Goal: Contribute content

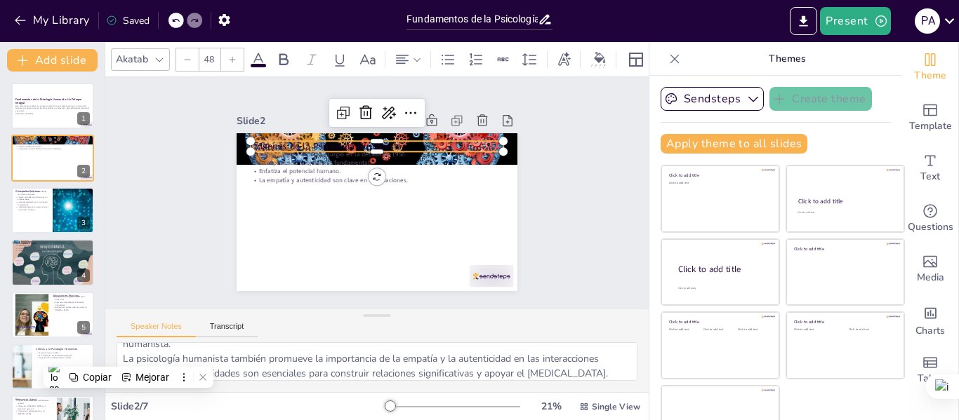
scroll to position [145, 0]
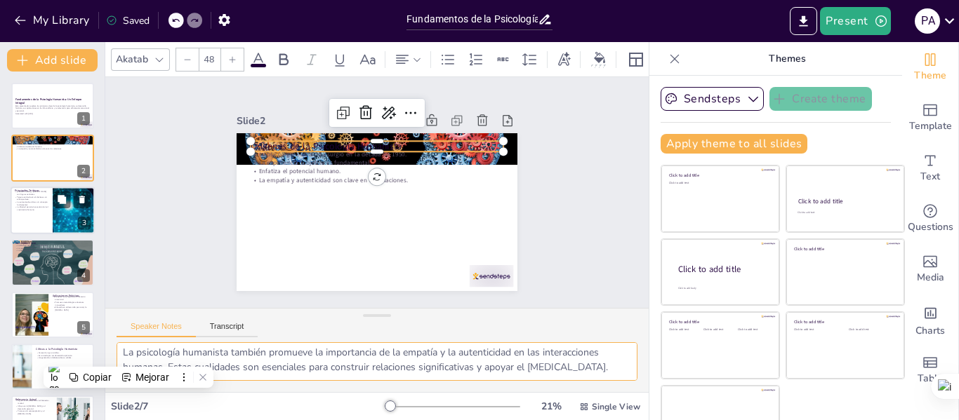
click at [36, 212] on div at bounding box center [53, 211] width 84 height 48
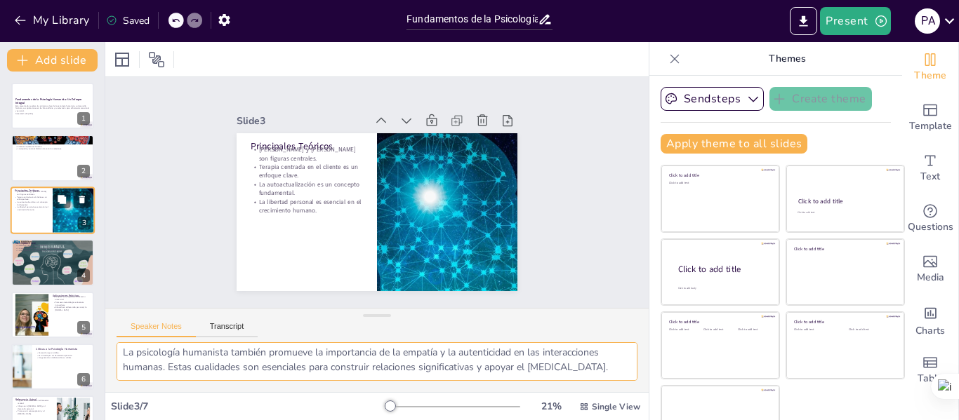
scroll to position [136, 0]
click at [251, 140] on p "Principales Teóricos" at bounding box center [307, 146] width 112 height 13
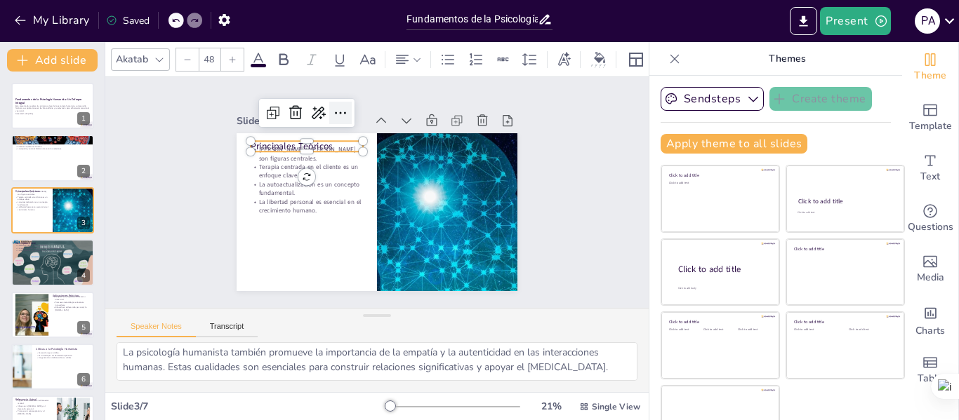
click at [332, 107] on icon at bounding box center [340, 113] width 17 height 17
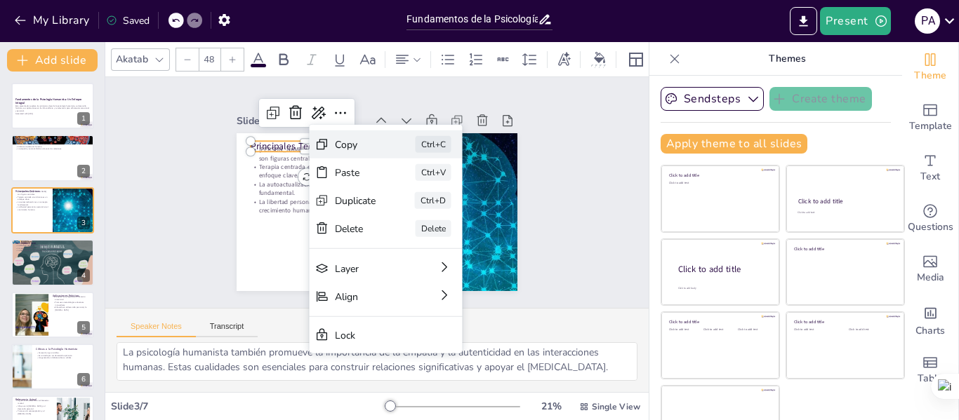
click at [338, 147] on div "Copy" at bounding box center [355, 144] width 41 height 13
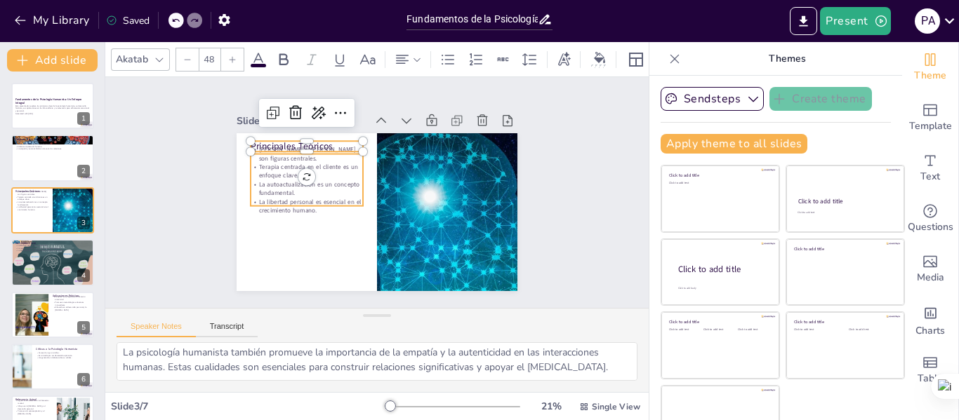
click at [316, 145] on p "Carl Rogers y Abraham Maslow son figuras centrales." at bounding box center [307, 154] width 112 height 18
click at [318, 145] on p "Carl Rogers y Abraham Maslow son figuras centrales." at bounding box center [307, 154] width 112 height 18
click at [319, 140] on p "Principales Teóricos" at bounding box center [307, 146] width 112 height 13
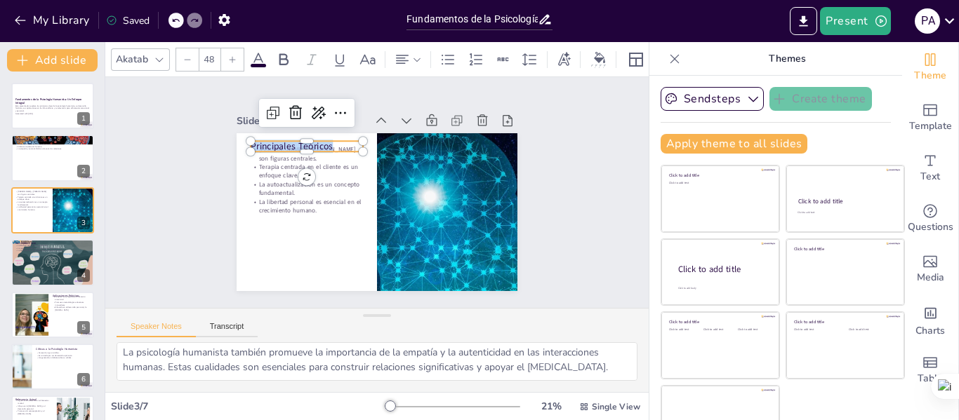
drag, startPoint x: 319, startPoint y: 141, endPoint x: 215, endPoint y: 144, distance: 103.9
click at [215, 144] on div "Slide 1 Fundamentos de la Psicología Humanista: Un Enfoque Integral Esta presen…" at bounding box center [376, 192] width 359 height 197
copy p "Principales Teóricos"
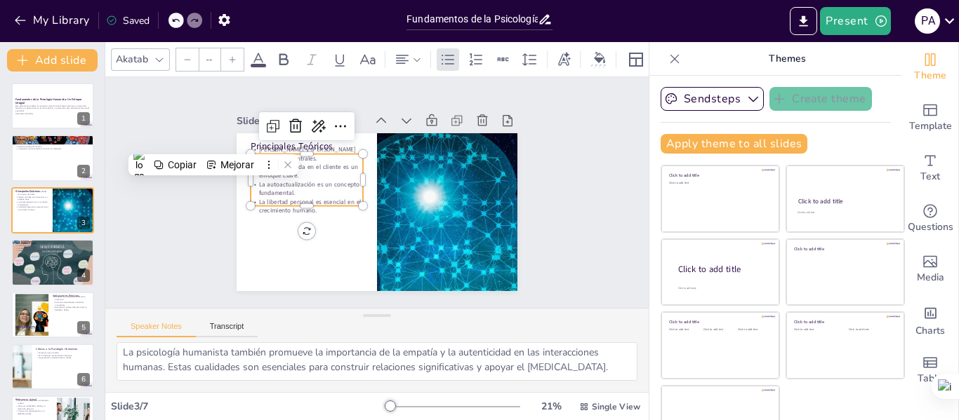
type input "32"
click at [301, 205] on div "Principales Teóricos Carl Rogers y Abraham Maslow son figuras centrales. Terapi…" at bounding box center [376, 212] width 281 height 158
click at [280, 156] on p "Carl Rogers y Abraham Maslow son figuras centrales." at bounding box center [307, 154] width 112 height 18
click at [269, 165] on p "Terapia centrada en el cliente es un enfoque clave." at bounding box center [307, 172] width 112 height 18
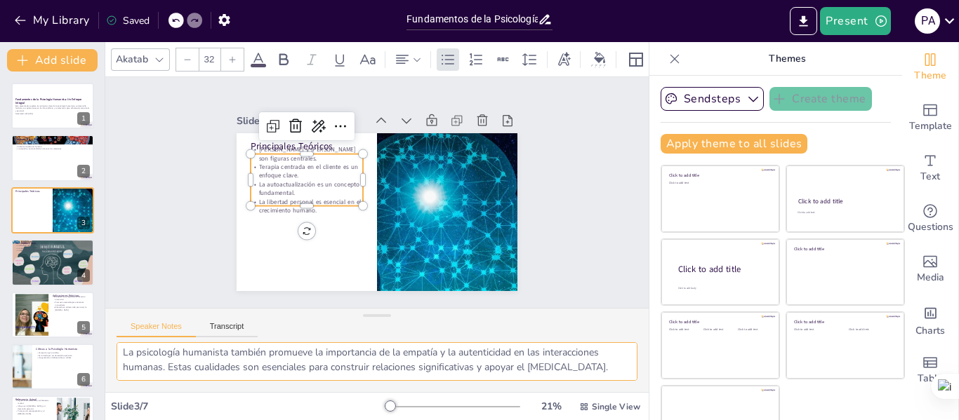
click at [175, 360] on textarea "Carl Rogers y Abraham Maslow son considerados los padres de la psicología human…" at bounding box center [376, 361] width 521 height 39
drag, startPoint x: 175, startPoint y: 368, endPoint x: 115, endPoint y: 328, distance: 72.2
click at [115, 328] on div "Speaker Notes Transcript Carl Rogers y Abraham Maslow son considerados los padr…" at bounding box center [376, 350] width 543 height 84
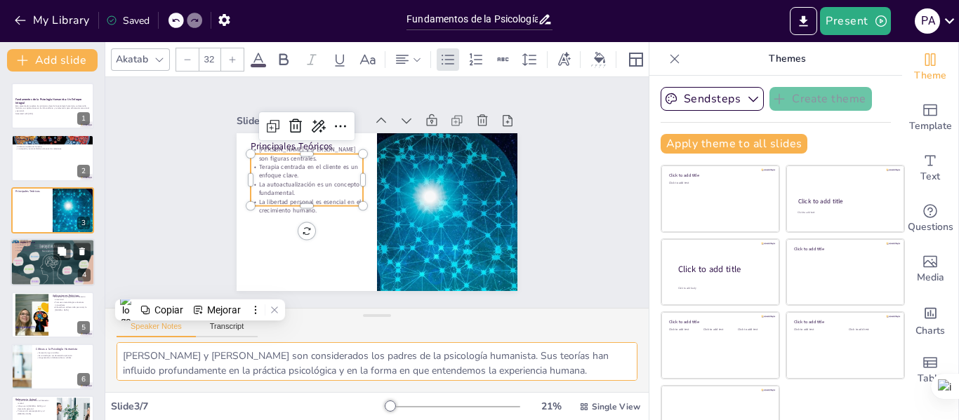
click at [38, 262] on div at bounding box center [53, 263] width 84 height 48
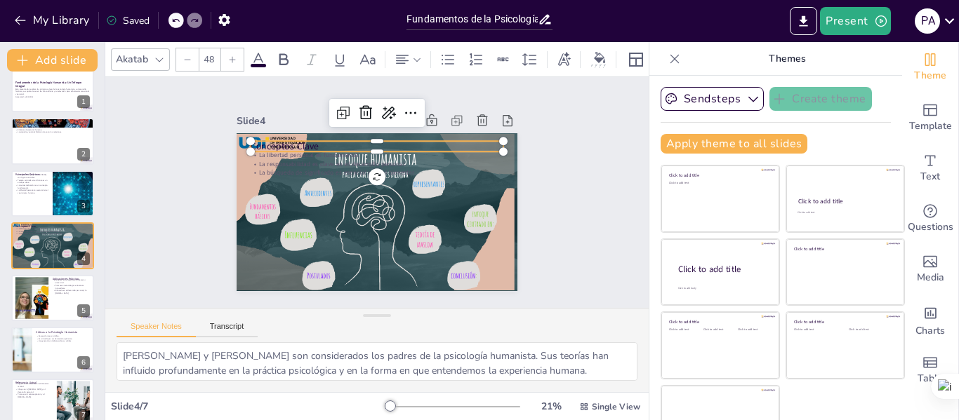
click at [286, 140] on p "Conceptos Clave" at bounding box center [377, 146] width 253 height 13
click at [307, 140] on p "Conceptos Clave" at bounding box center [377, 146] width 253 height 13
drag, startPoint x: 309, startPoint y: 140, endPoint x: 192, endPoint y: 140, distance: 116.5
click at [197, 140] on div "Slide 1 Fundamentos de la Psicología Humanista: Un Enfoque Integral Esta presen…" at bounding box center [376, 192] width 359 height 197
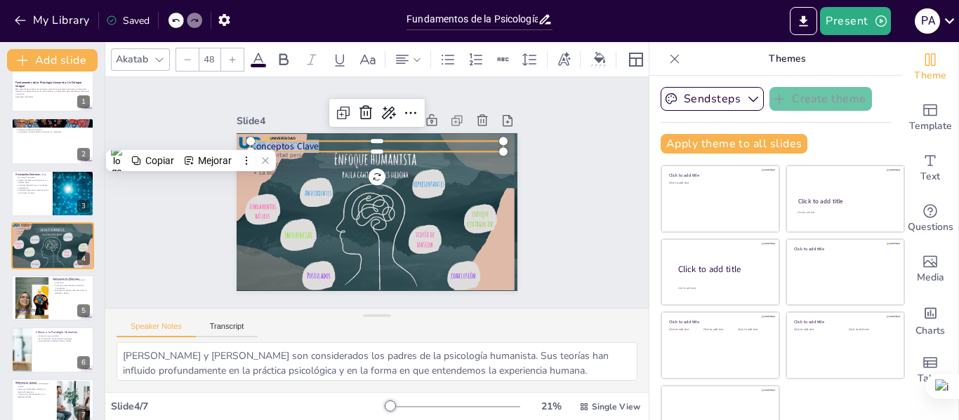
copy p "Conceptos Clave"
click at [124, 358] on textarea "La libertad personal es uno de los pilares de la psicología humanista. Este con…" at bounding box center [376, 361] width 521 height 39
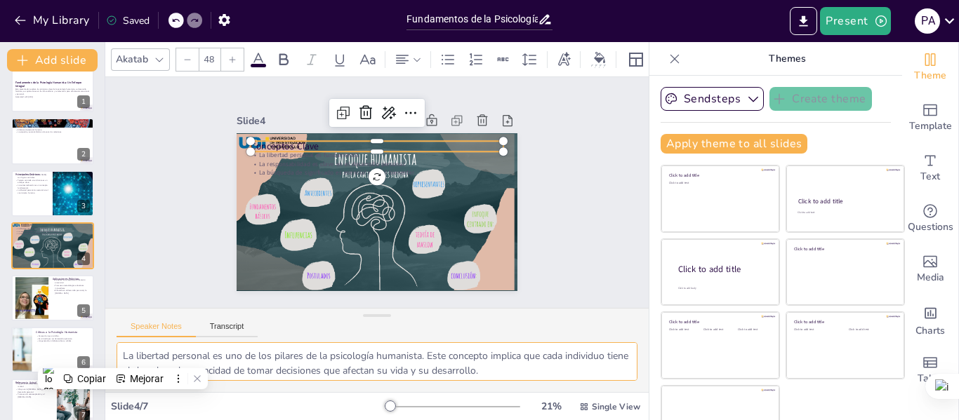
scroll to position [71, 0]
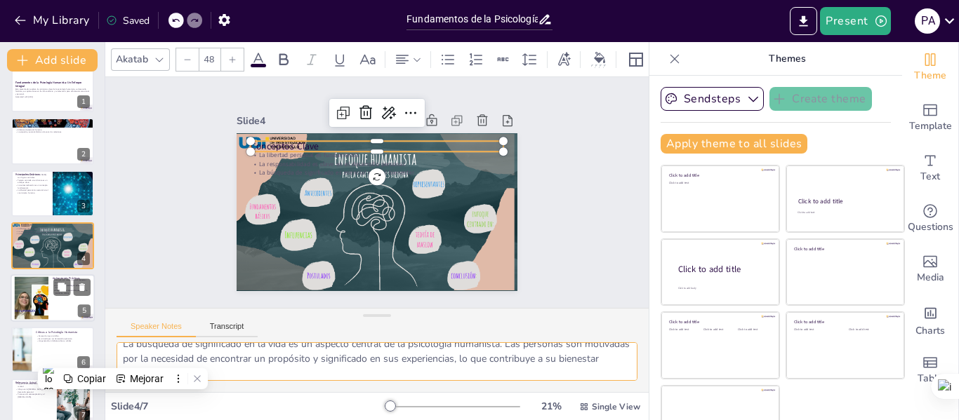
click at [37, 310] on div at bounding box center [32, 297] width 76 height 43
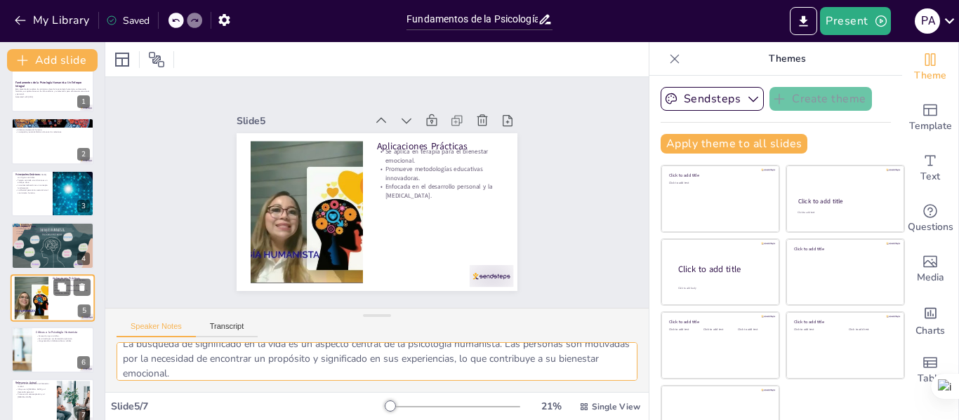
scroll to position [34, 0]
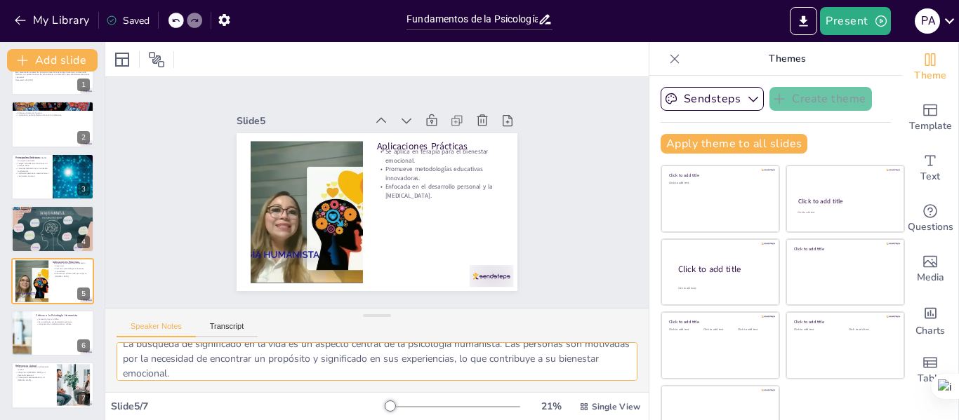
click at [307, 371] on textarea "La psicología humanista se utiliza en la terapia para ayudar a los individuos a…" at bounding box center [376, 361] width 521 height 39
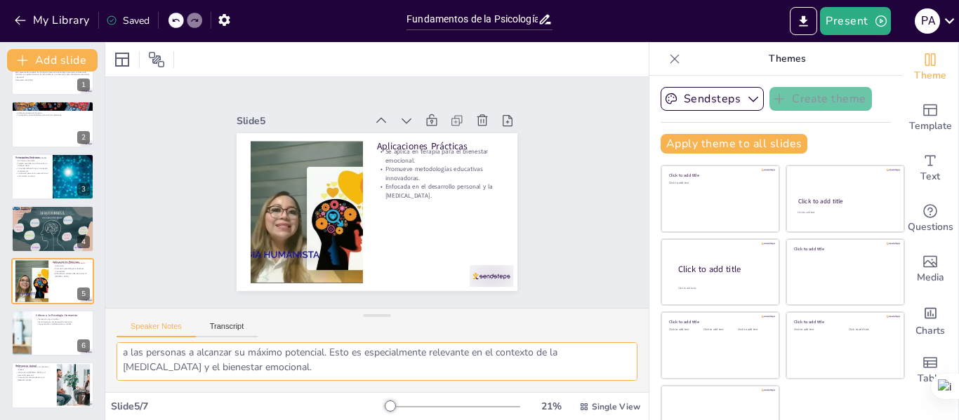
scroll to position [100, 0]
click at [48, 329] on div at bounding box center [53, 333] width 84 height 48
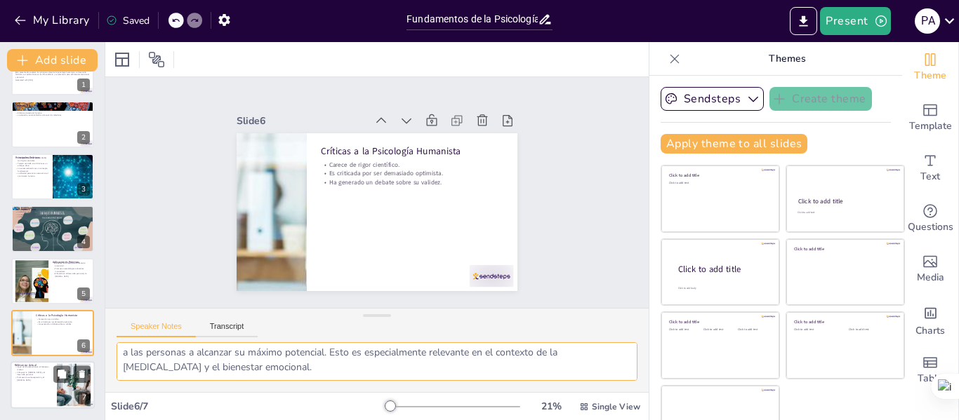
click at [20, 387] on div at bounding box center [53, 386] width 84 height 48
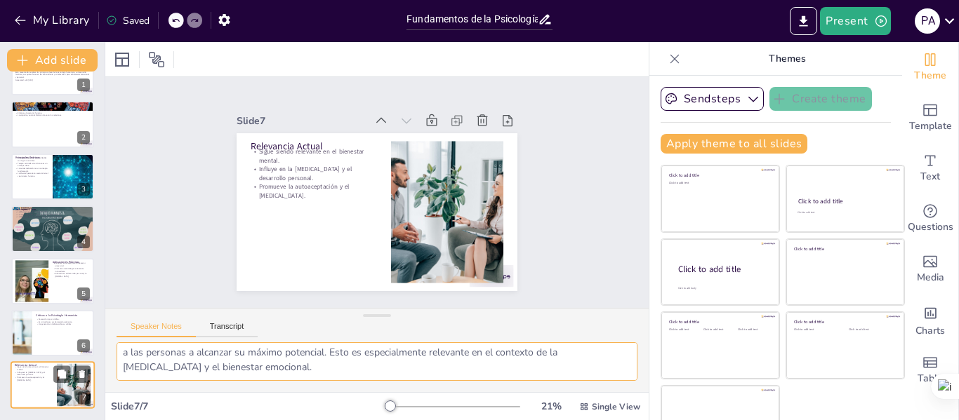
scroll to position [92, 0]
click at [167, 365] on textarea "La psicología humanista mantiene su relevancia en el contexto actual, donde el …" at bounding box center [376, 361] width 521 height 39
type textarea "La psicología humanista mantiene su relevancia en el contexto actual, donde el …"
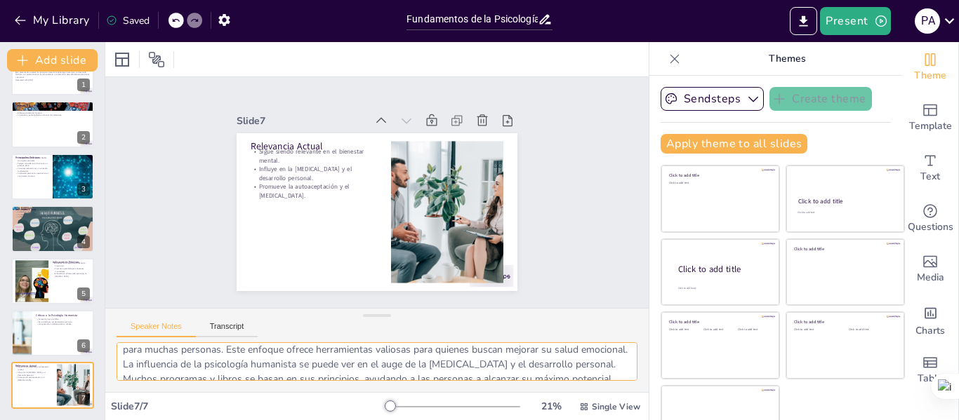
scroll to position [6, 0]
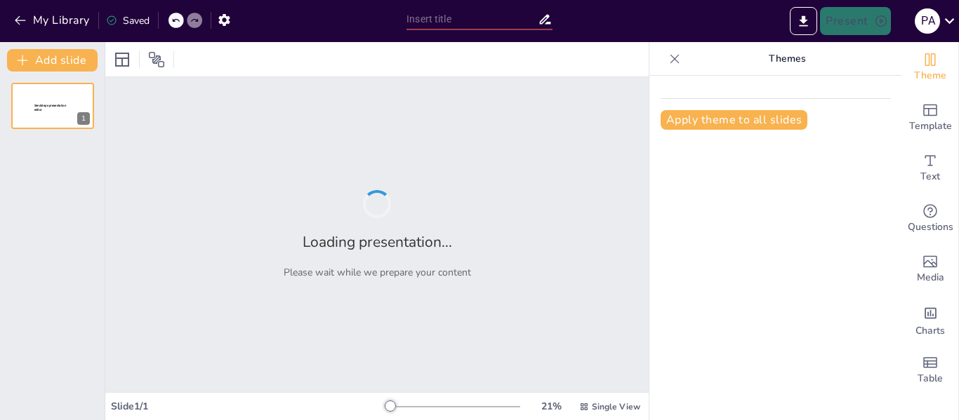
type input "Fundamentos de la Psicología Constructivista"
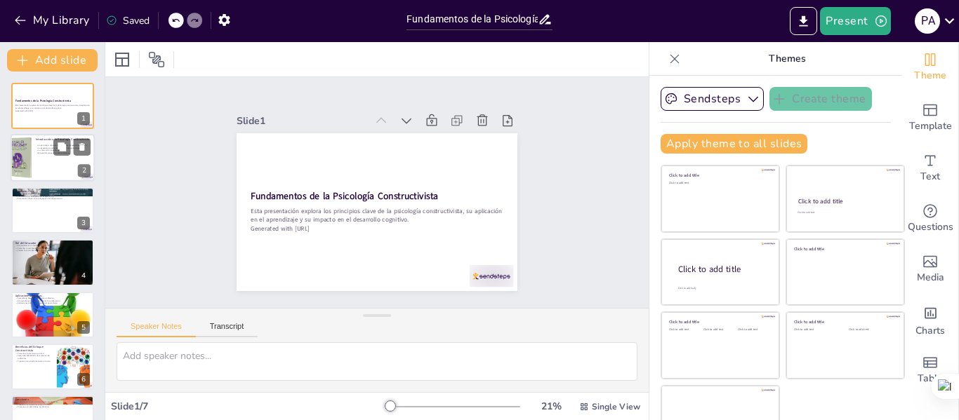
click at [32, 156] on div at bounding box center [53, 159] width 84 height 48
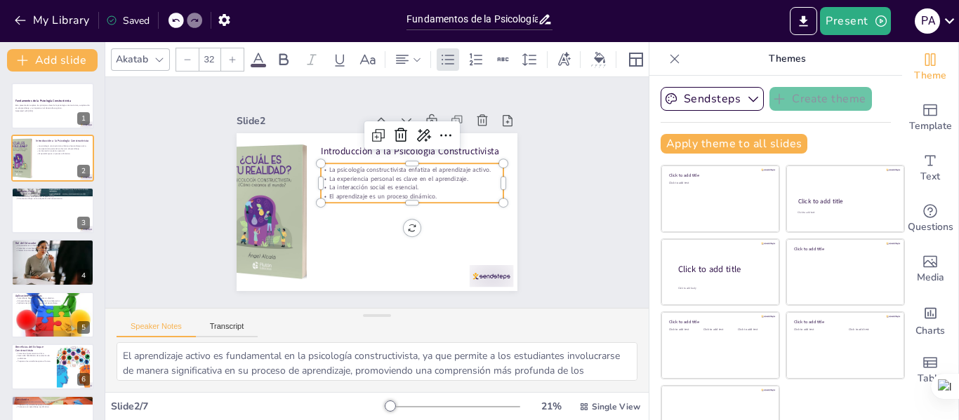
click at [356, 183] on p "La interacción social es esencial." at bounding box center [412, 187] width 182 height 8
click at [121, 357] on textarea "El aprendizaje activo es fundamental en la psicología constructivista, ya que p…" at bounding box center [376, 361] width 521 height 39
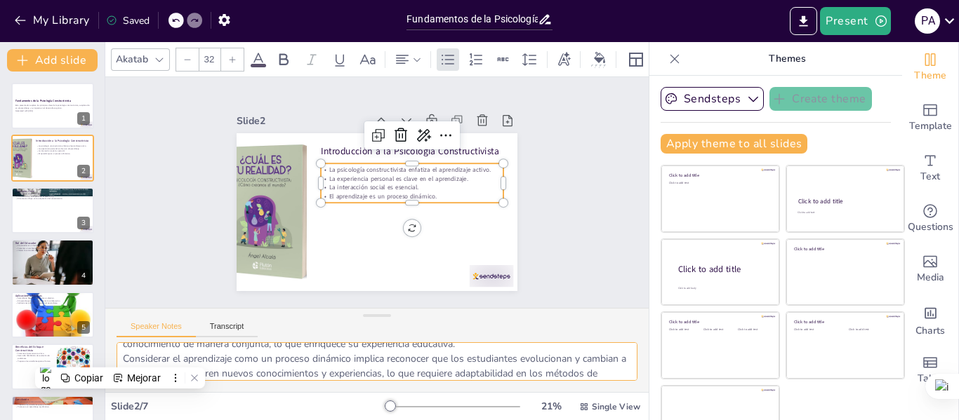
scroll to position [115, 0]
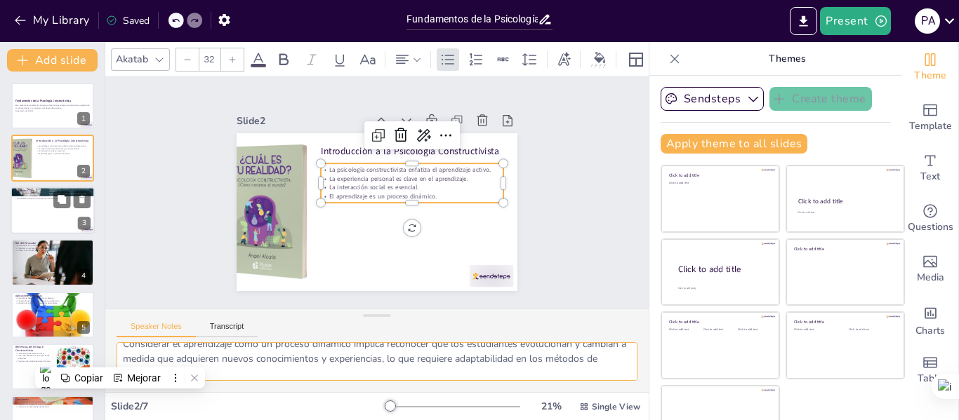
click at [52, 208] on div at bounding box center [53, 211] width 84 height 48
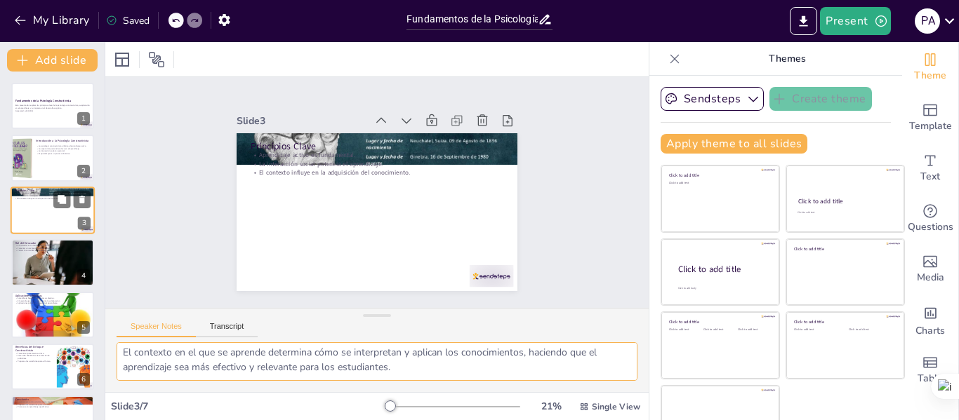
scroll to position [62, 0]
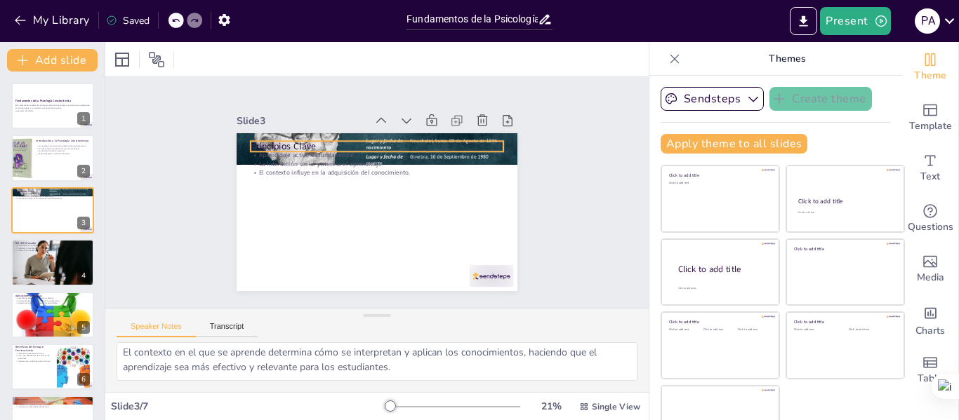
click at [321, 142] on p "Principios Clave" at bounding box center [377, 146] width 253 height 13
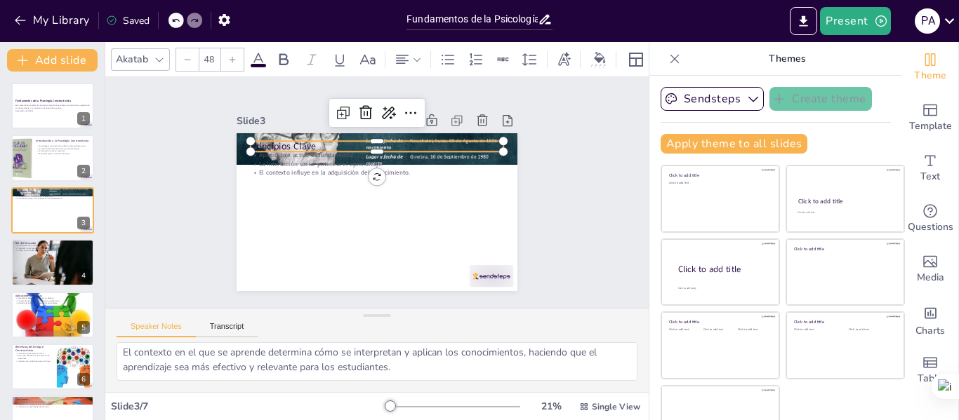
click at [300, 140] on p "Principios Clave" at bounding box center [377, 146] width 253 height 13
click at [311, 141] on p "Principios Clave" at bounding box center [377, 146] width 253 height 13
drag, startPoint x: 311, startPoint y: 141, endPoint x: 201, endPoint y: 149, distance: 109.7
click at [201, 149] on div "Slide 1 Fundamentos de la Psicología Constructivista Esta presentación explora …" at bounding box center [376, 192] width 359 height 197
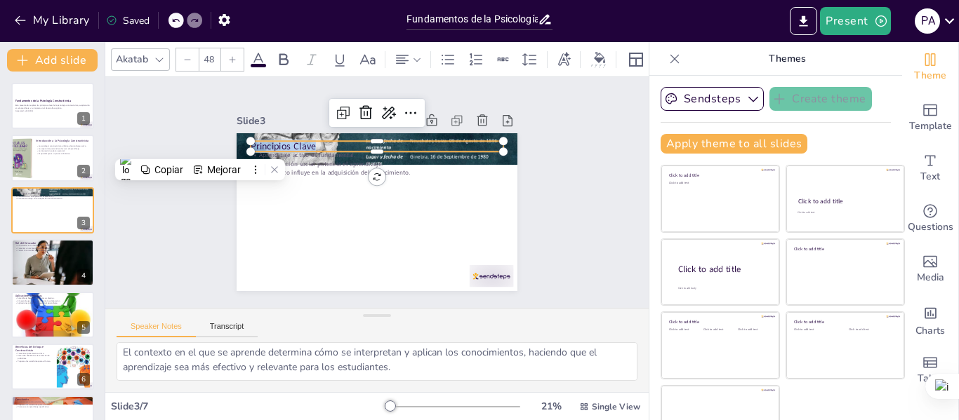
copy p "Principios Clave"
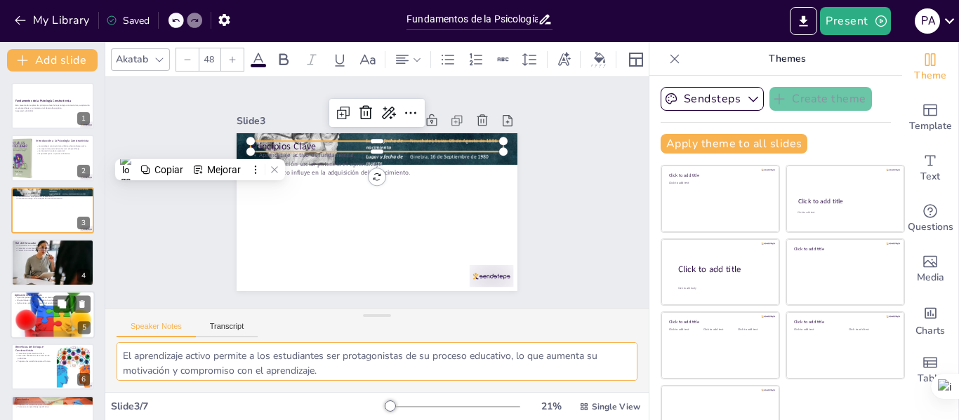
drag, startPoint x: 427, startPoint y: 370, endPoint x: 84, endPoint y: 330, distance: 346.2
click at [84, 330] on div "Document fonts Akatab Recently used Mulish Popular fonts Lato Montserrat Open S…" at bounding box center [479, 231] width 959 height 378
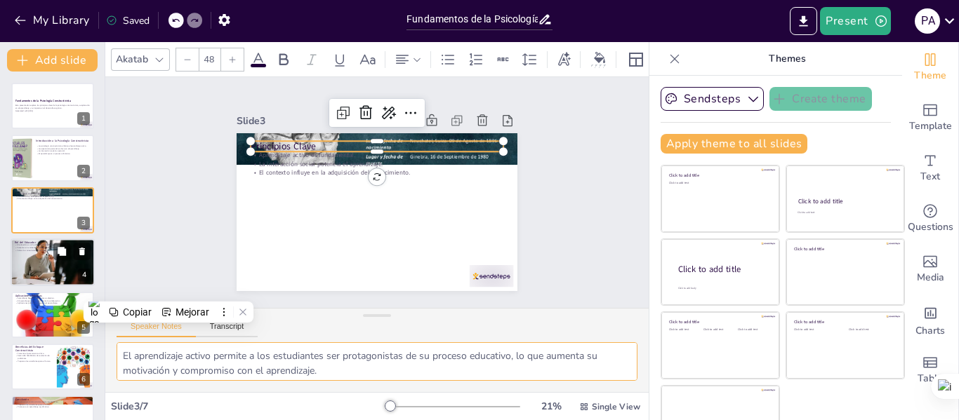
click at [32, 260] on div at bounding box center [53, 262] width 84 height 56
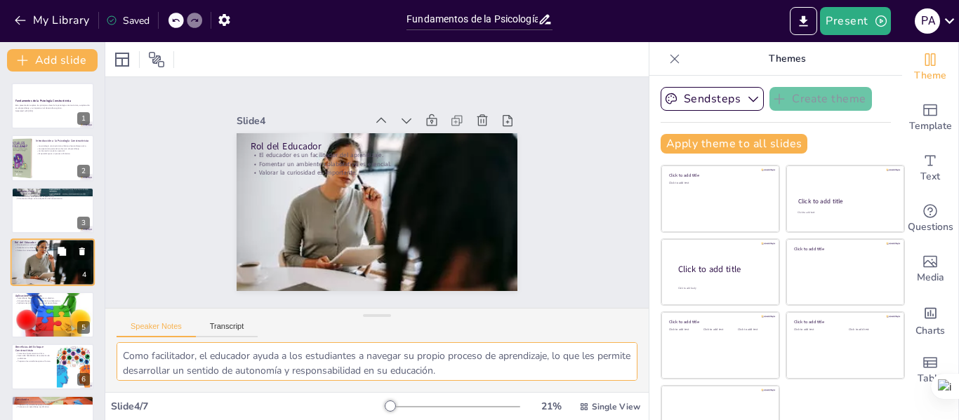
scroll to position [17, 0]
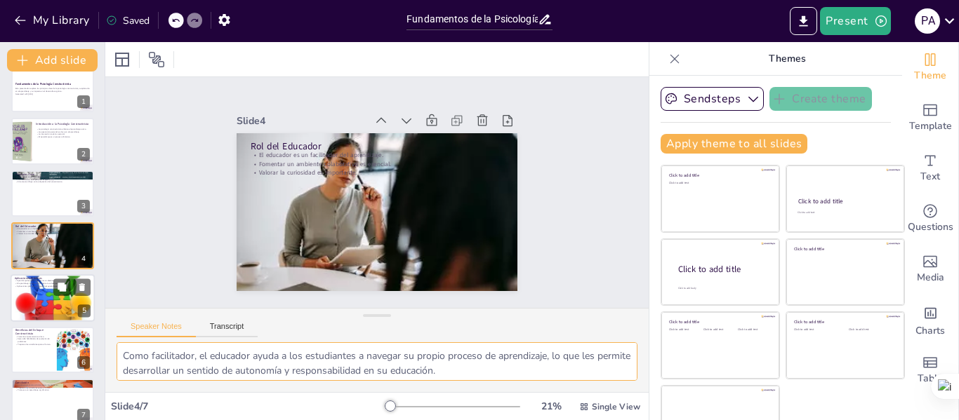
click at [33, 300] on div at bounding box center [53, 298] width 84 height 76
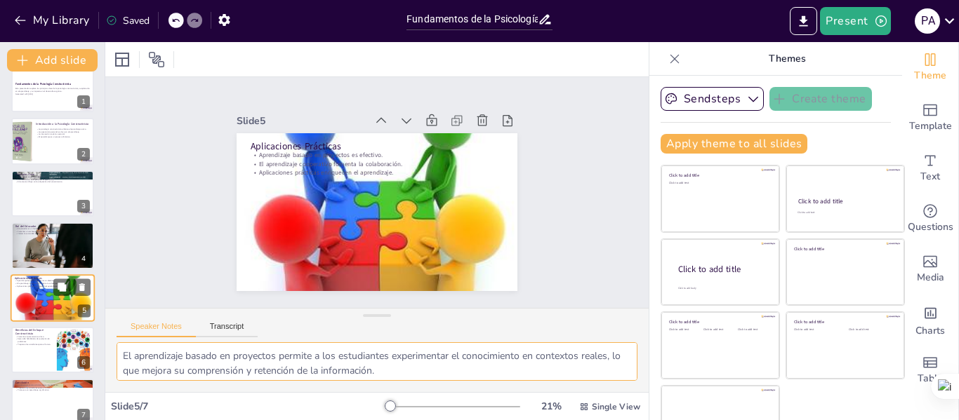
scroll to position [34, 0]
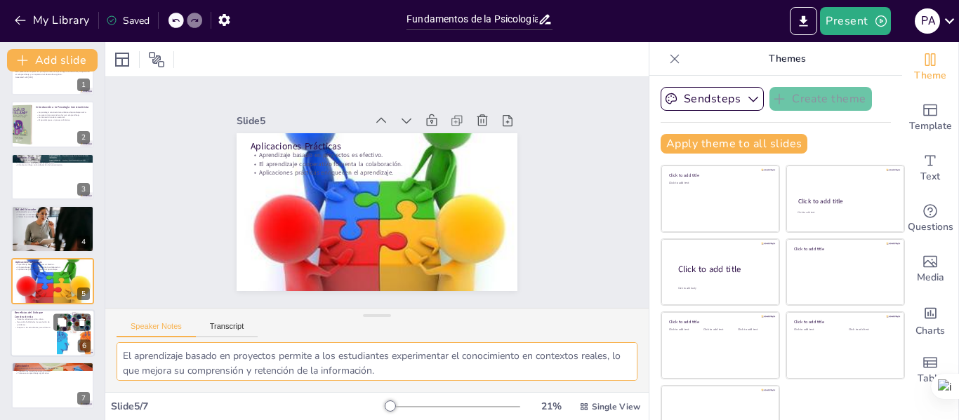
click at [32, 345] on div at bounding box center [53, 333] width 84 height 48
type textarea "Fomentar el pensamiento crítico en los estudiantes les permite analizar y evalu…"
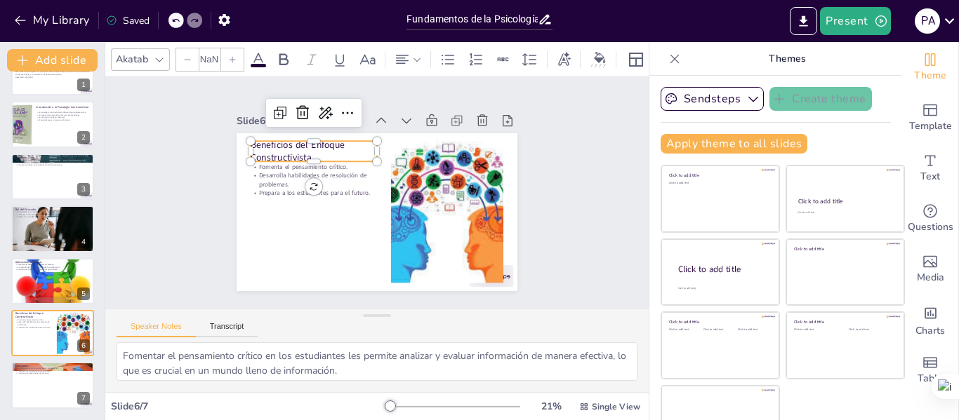
type input "48"
click at [312, 149] on p "Beneficios del Enfoque Constructivista" at bounding box center [314, 151] width 126 height 26
click at [310, 148] on p "Beneficios del Enfoque Constructivista" at bounding box center [314, 151] width 126 height 26
click at [305, 147] on p "Beneficios del Enfoque Constructivista" at bounding box center [314, 151] width 126 height 26
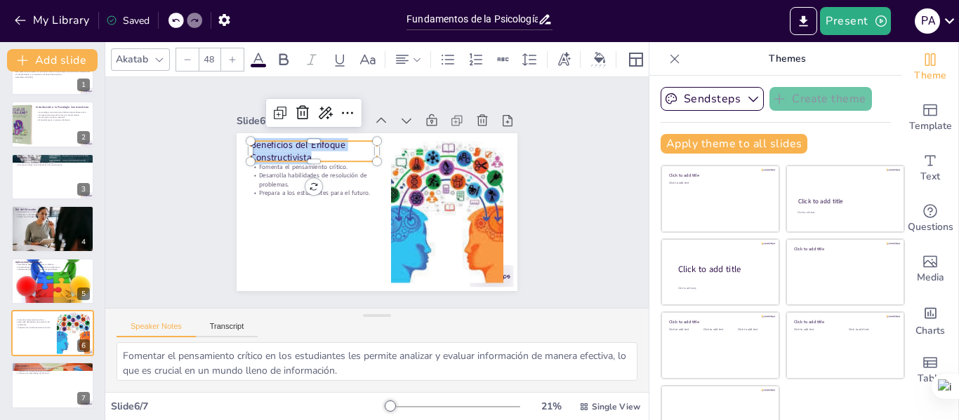
drag, startPoint x: 305, startPoint y: 147, endPoint x: 218, endPoint y: 138, distance: 87.6
click at [218, 138] on div "Slide 1 Fundamentos de la Psicología Constructivista Esta presentación explora …" at bounding box center [376, 192] width 359 height 197
drag, startPoint x: 97, startPoint y: 376, endPoint x: 100, endPoint y: 402, distance: 26.2
click at [100, 402] on html "My Library Saved Fundamentos de la Psicología Constructivista Present P a Docum…" at bounding box center [479, 210] width 959 height 420
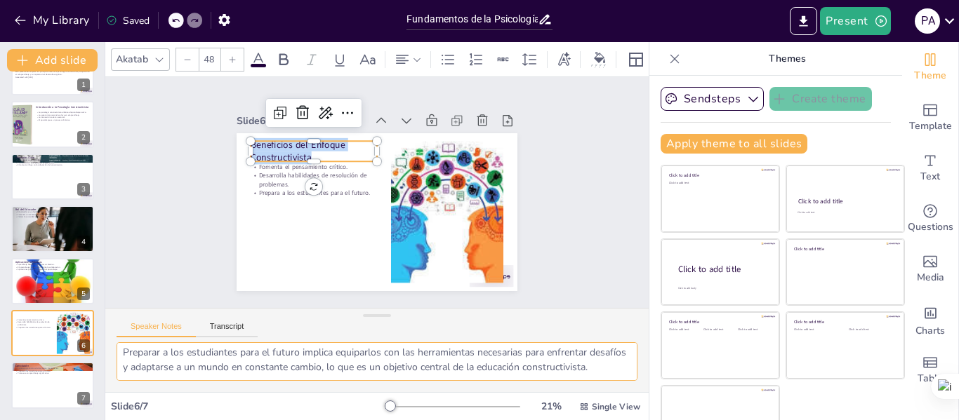
scroll to position [92, 0]
click at [16, 15] on icon "button" at bounding box center [20, 20] width 14 height 14
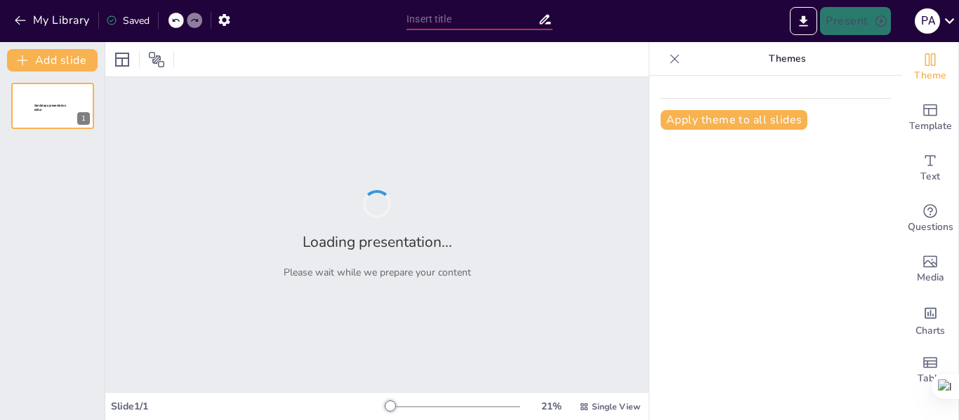
type input "Principios Fundamentales de la Psicología Gestalt en la Clínica"
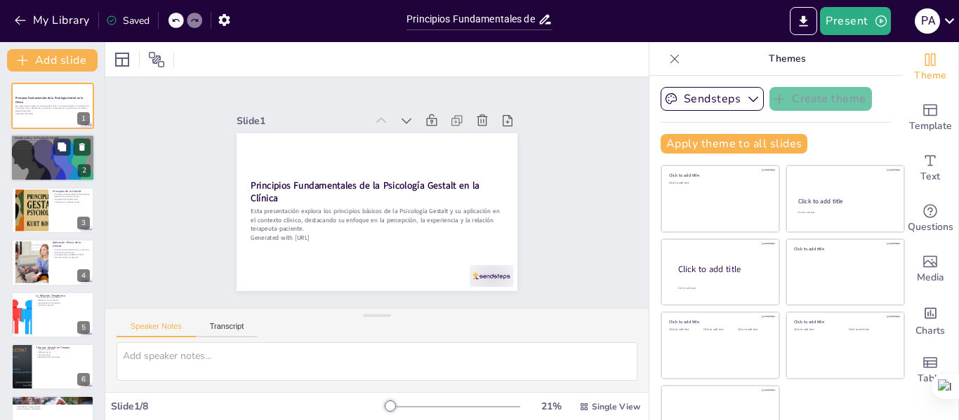
click at [42, 156] on div at bounding box center [52, 159] width 91 height 48
type textarea "Lo Ipsumdolor Sitamet consecte adi elitseddoei temporin ut la etdoloremag aliqu…"
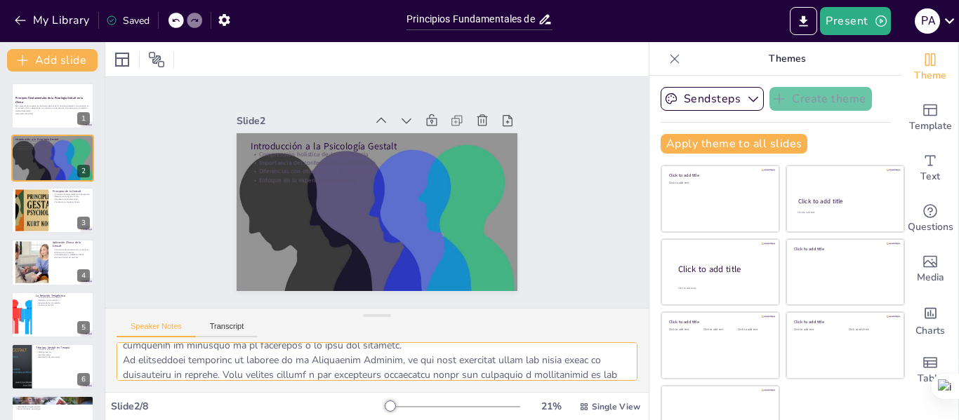
scroll to position [166, 0]
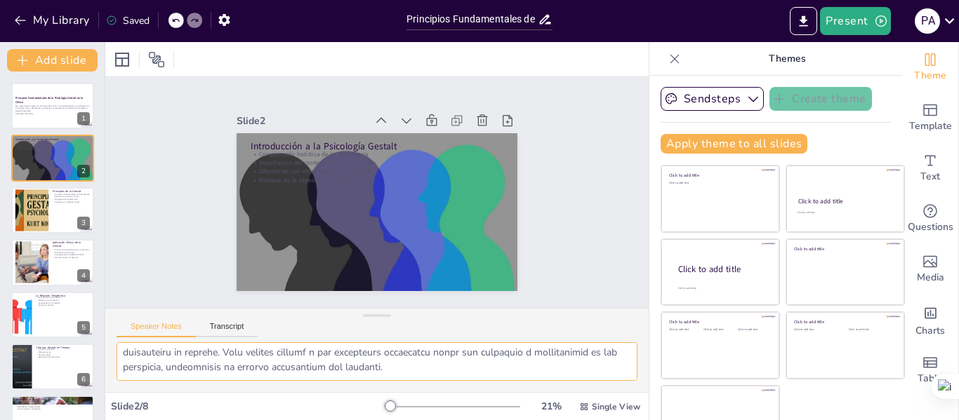
drag, startPoint x: 121, startPoint y: 353, endPoint x: 581, endPoint y: 382, distance: 461.2
click at [581, 382] on div at bounding box center [376, 367] width 543 height 50
